Goal: Navigation & Orientation: Find specific page/section

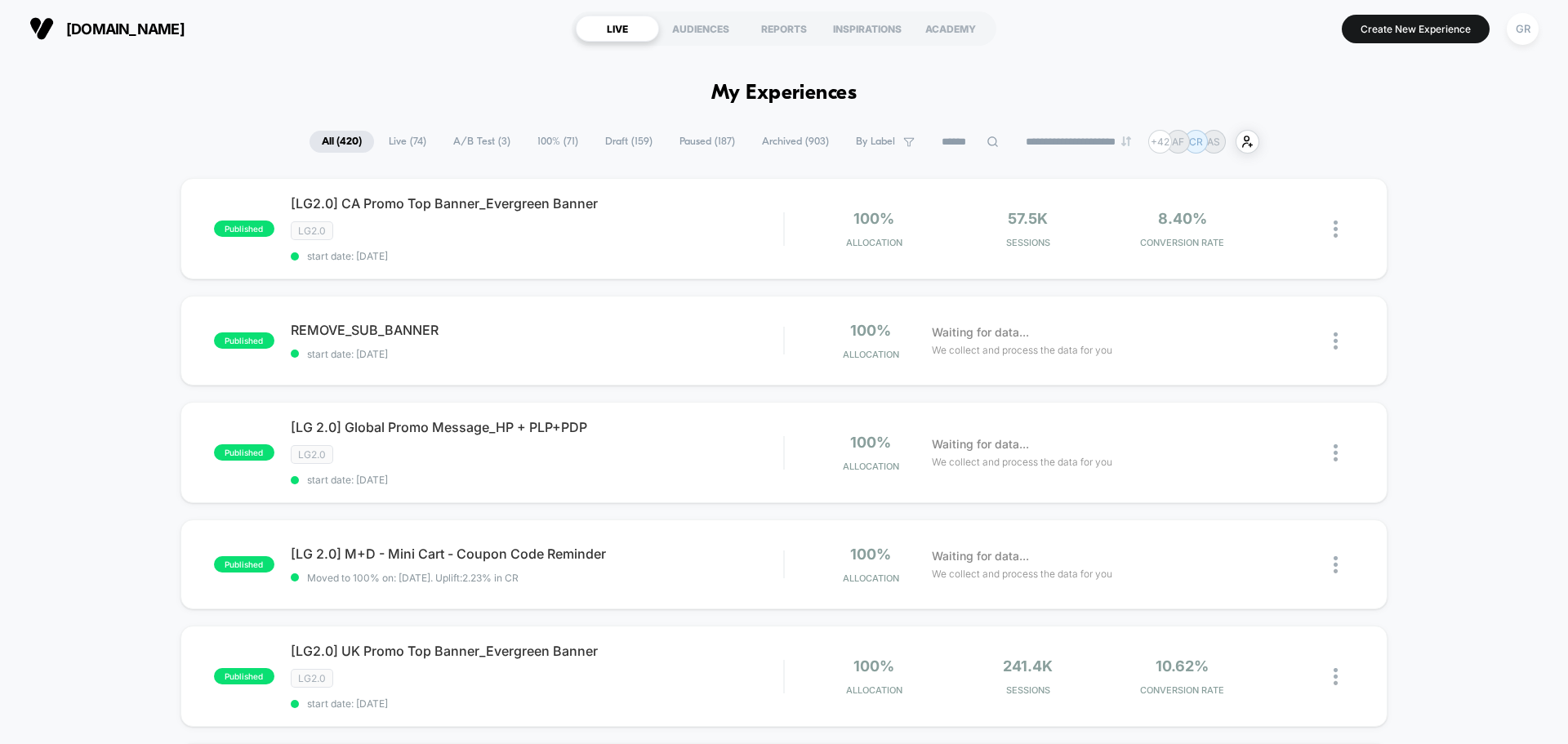
click at [491, 149] on span "A/B Test ( 3 )" at bounding box center [481, 141] width 81 height 22
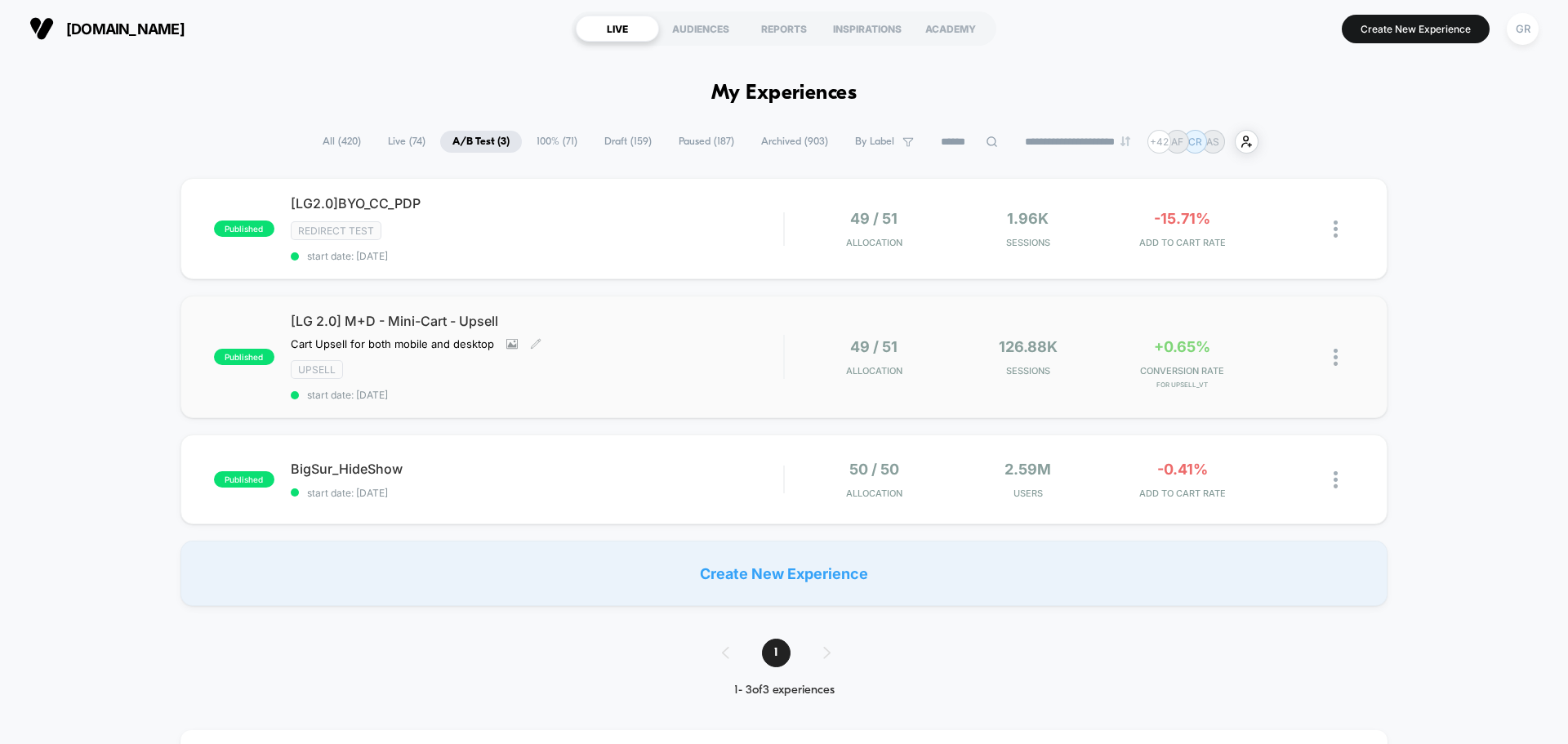
click at [581, 323] on span "[LG 2.0] M+D - Mini-Cart - Upsell" at bounding box center [537, 320] width 493 height 17
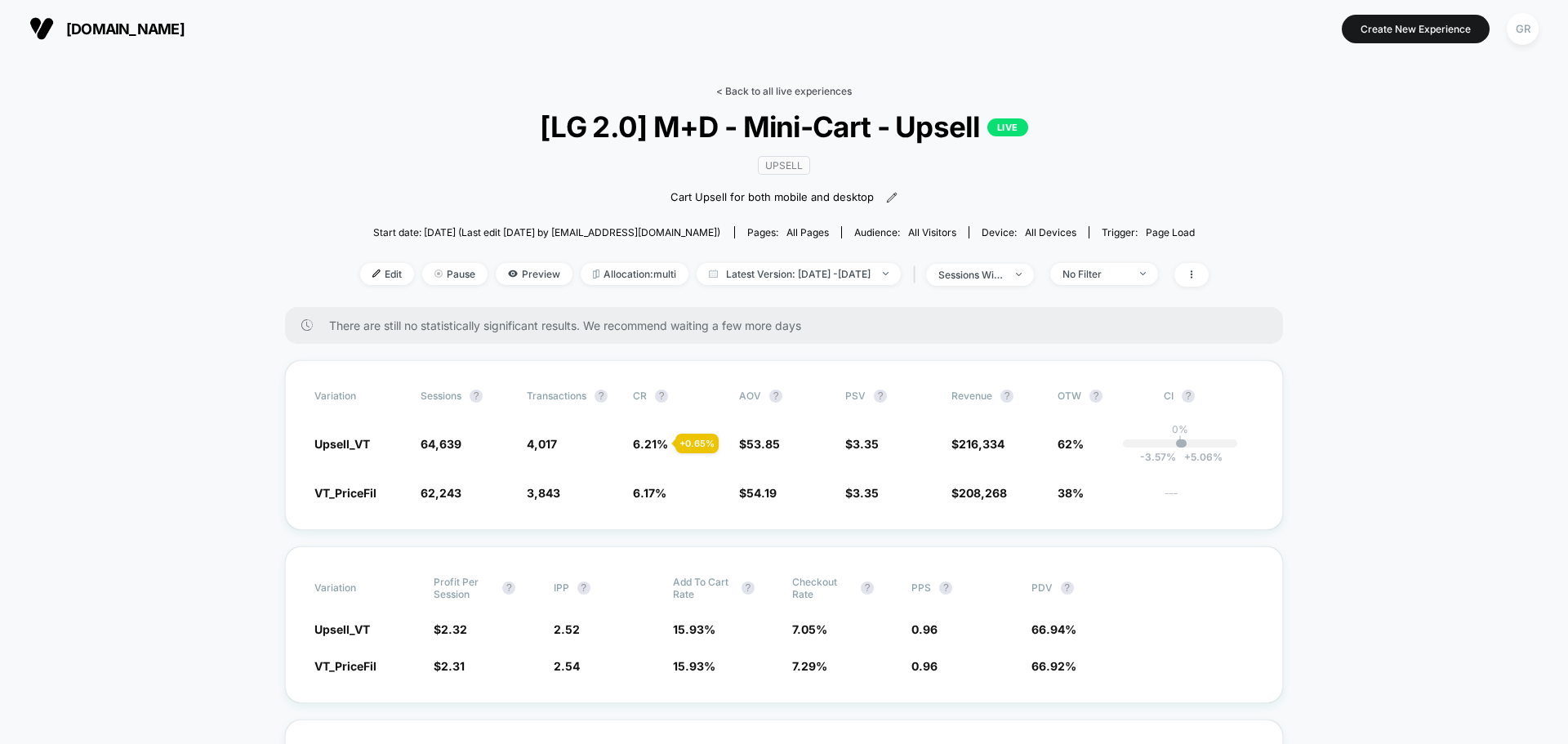
click at [739, 94] on link "< Back to all live experiences" at bounding box center [784, 91] width 135 height 12
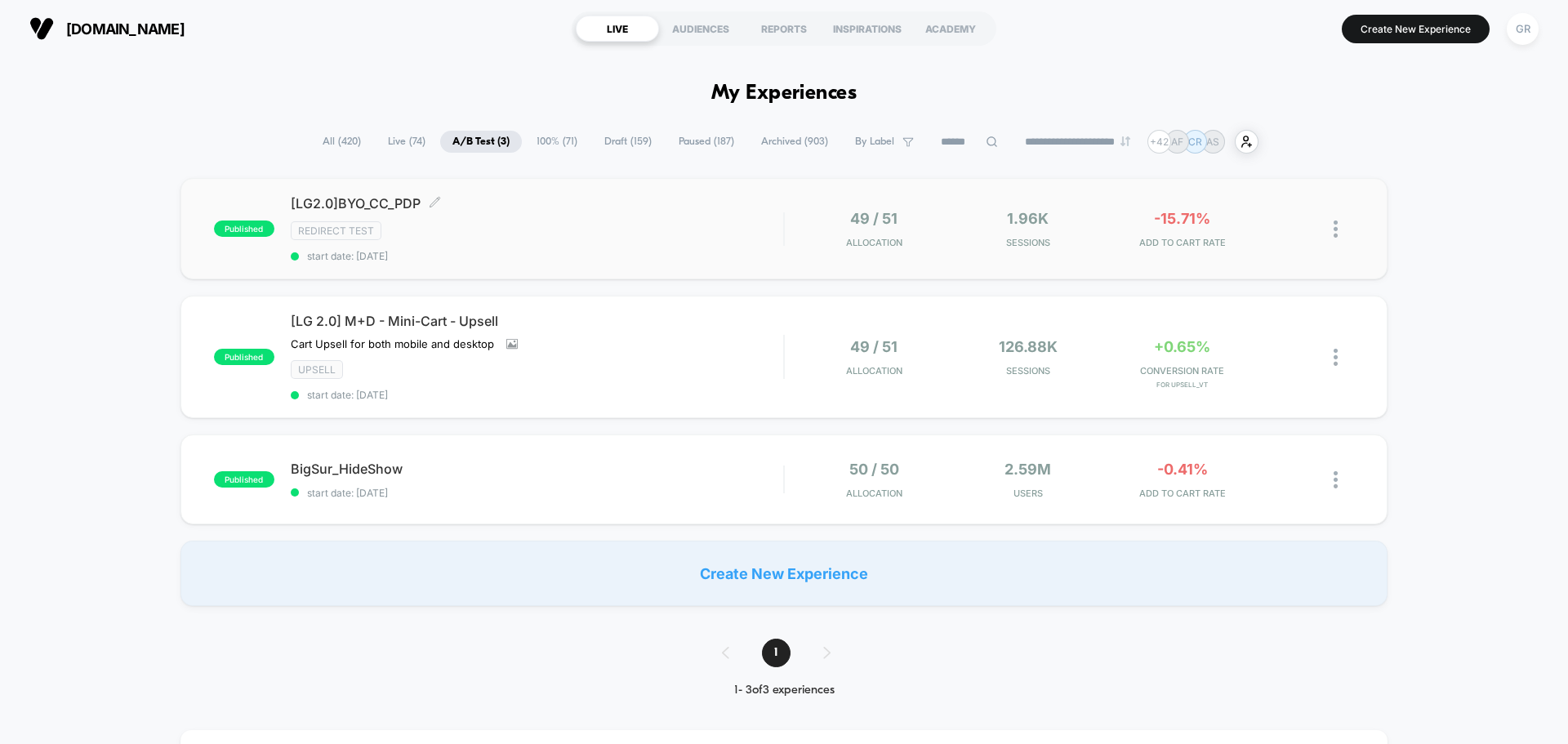
click at [556, 222] on div "Redirect Test" at bounding box center [537, 231] width 493 height 19
